Goal: Check status

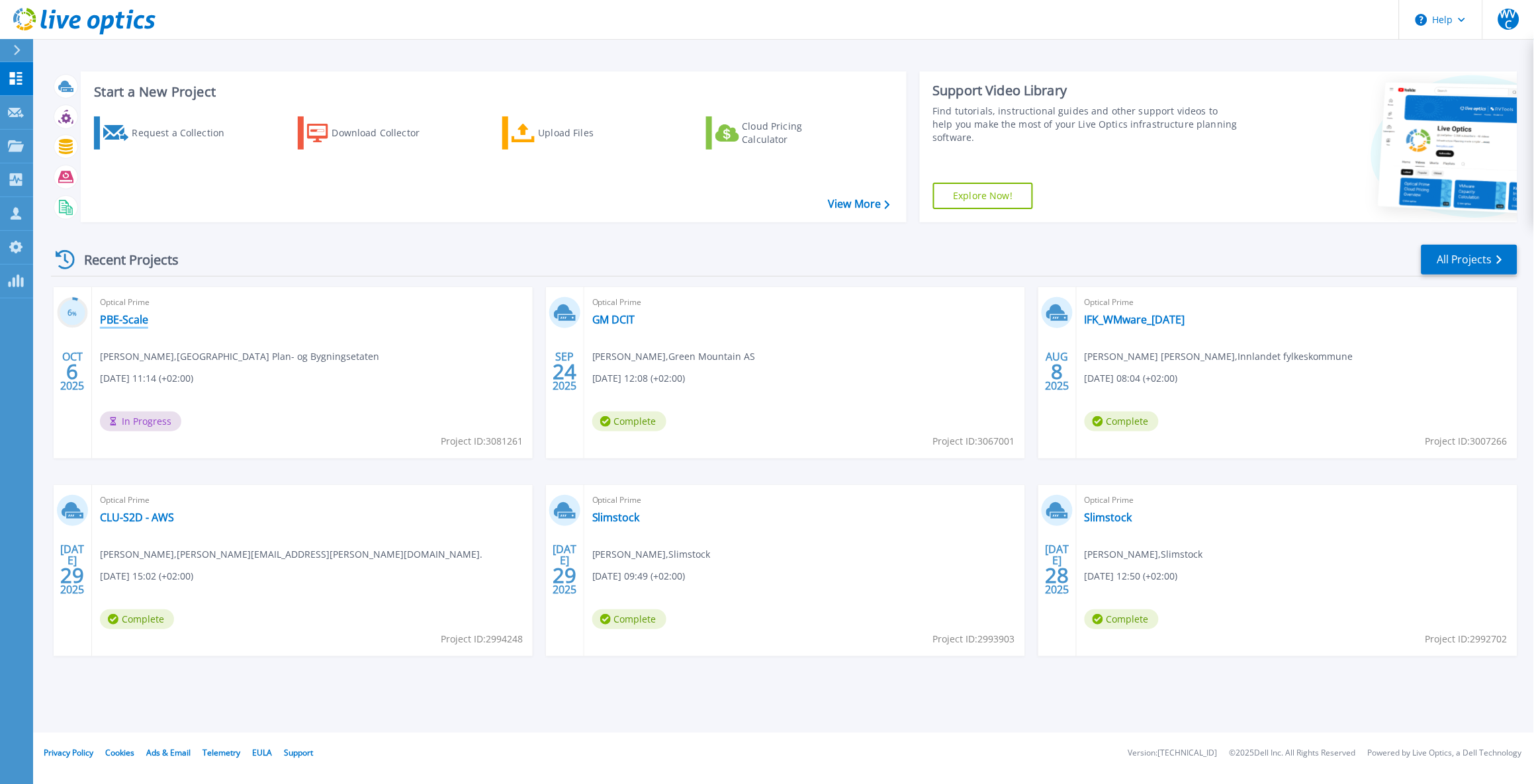
click at [135, 321] on link "PBE-Scale" at bounding box center [123, 319] width 48 height 13
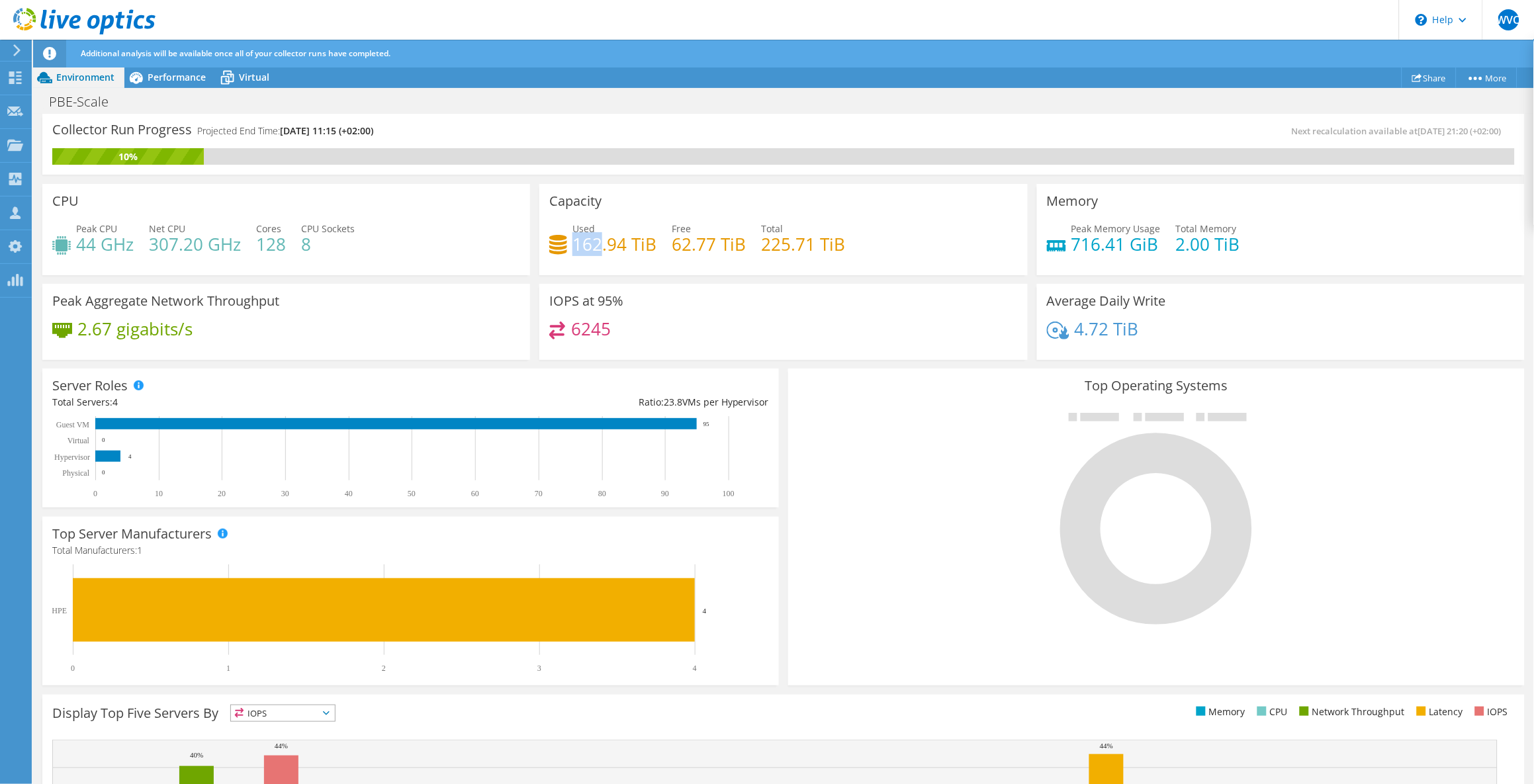
drag, startPoint x: 570, startPoint y: 245, endPoint x: 593, endPoint y: 246, distance: 23.0
click at [593, 246] on h4 "162.94 TiB" at bounding box center [614, 244] width 84 height 14
click at [166, 74] on span "Performance" at bounding box center [177, 76] width 58 height 12
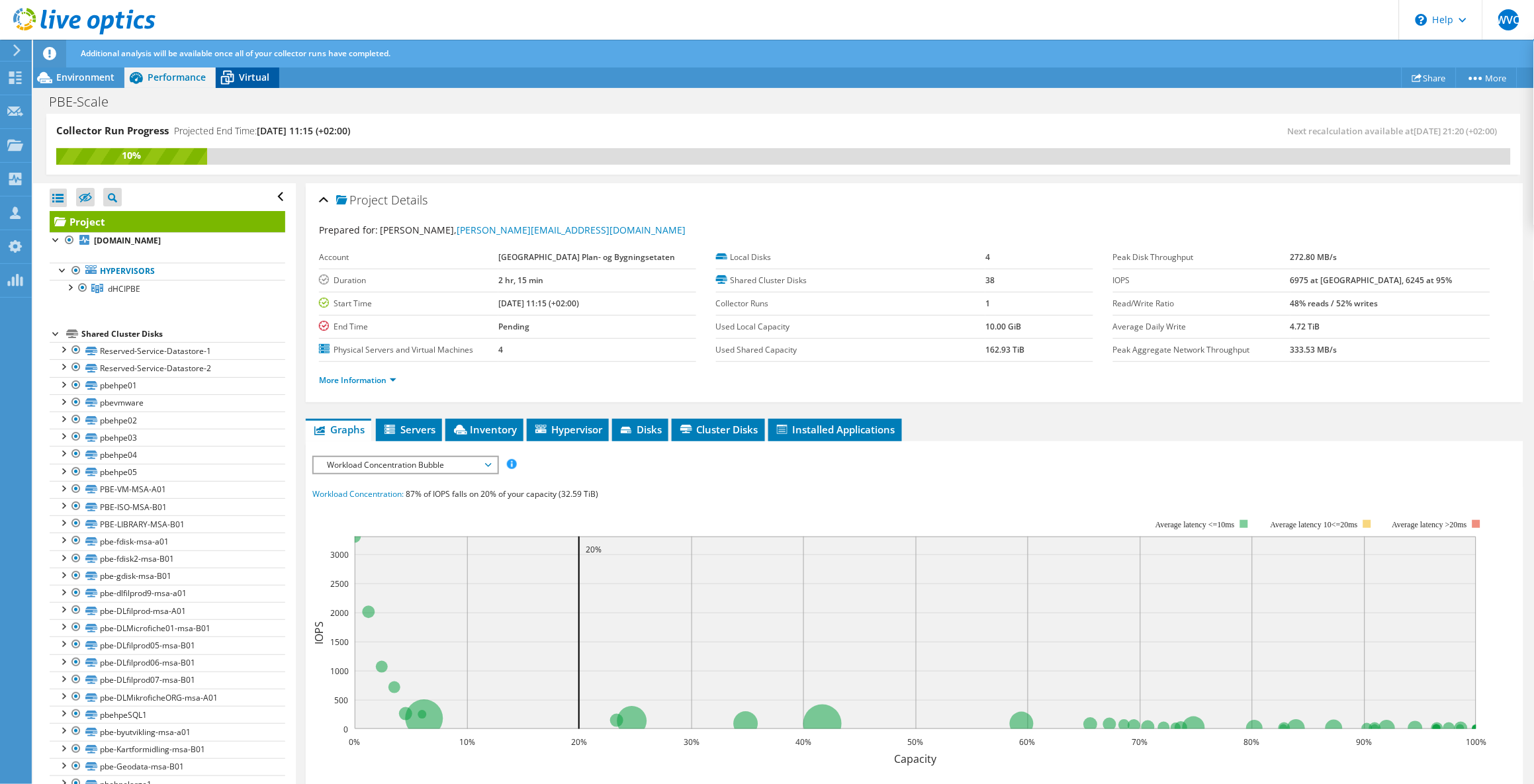
click at [250, 75] on span "Virtual" at bounding box center [254, 76] width 30 height 12
